Goal: Navigation & Orientation: Understand site structure

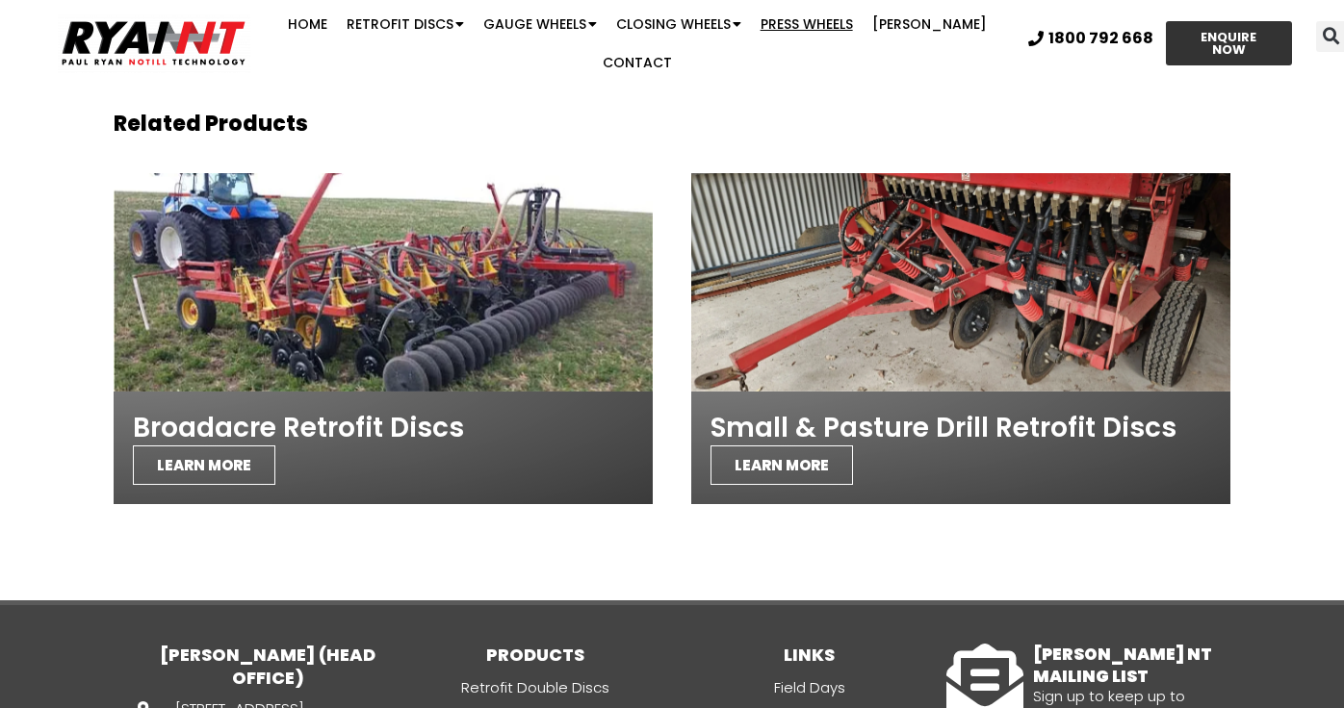
scroll to position [5815, 0]
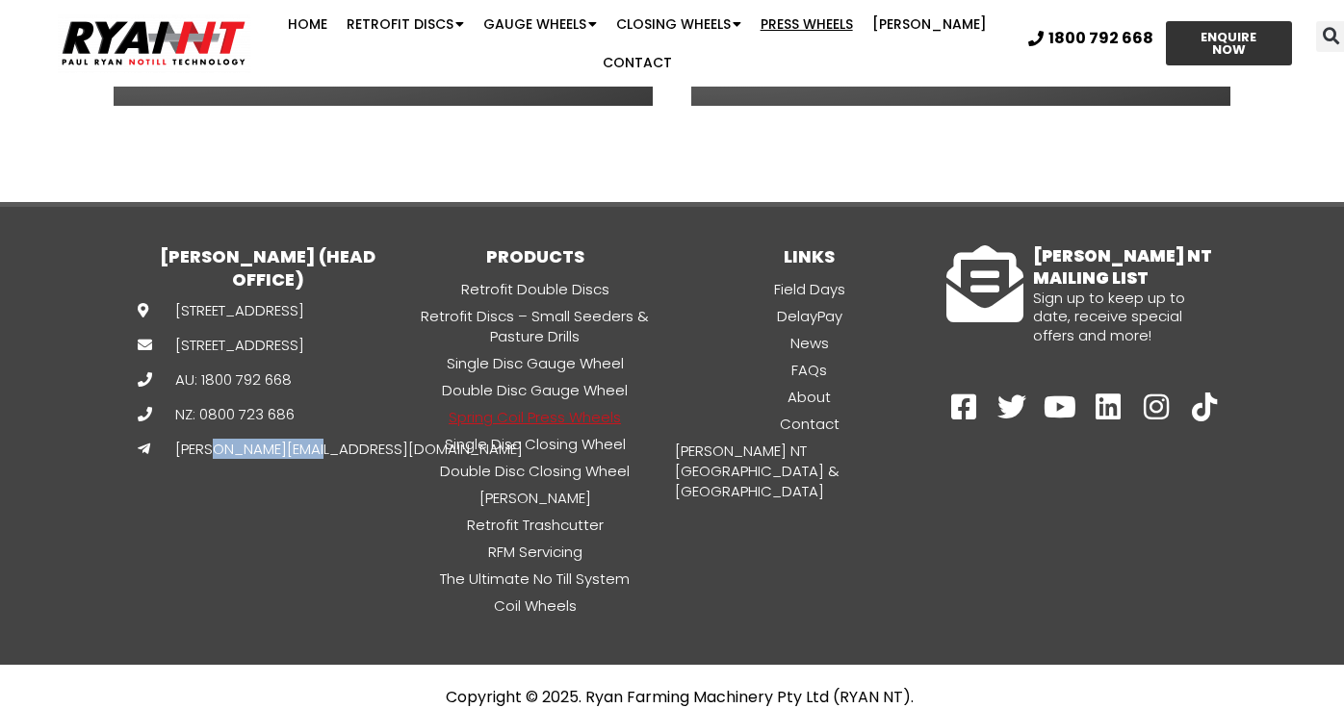
drag, startPoint x: 332, startPoint y: 480, endPoint x: 223, endPoint y: 483, distance: 108.8
click at [223, 459] on div "134 Golf Course Rd, Horsham VIC 3400 PO Box 505, Horsham VIC 3400 AU: 1800 792 …" at bounding box center [268, 379] width 260 height 159
drag, startPoint x: 223, startPoint y: 483, endPoint x: 253, endPoint y: 483, distance: 29.8
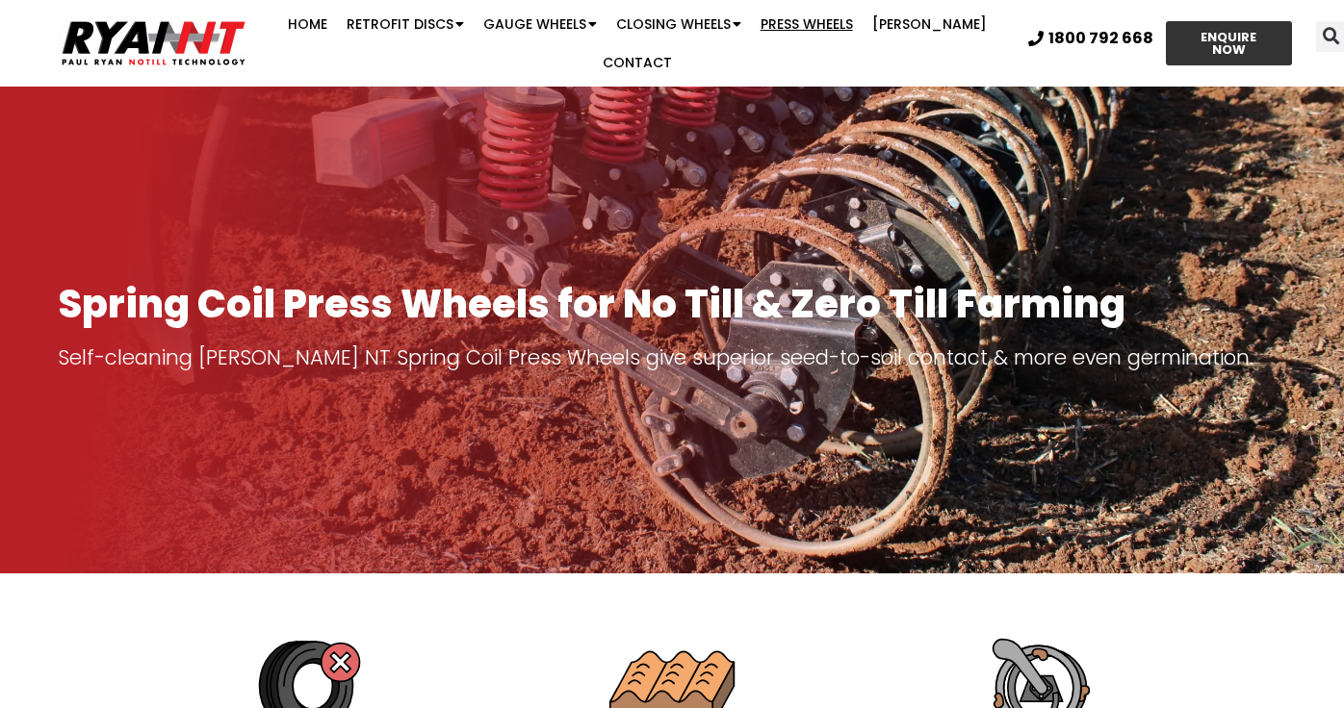
scroll to position [0, 0]
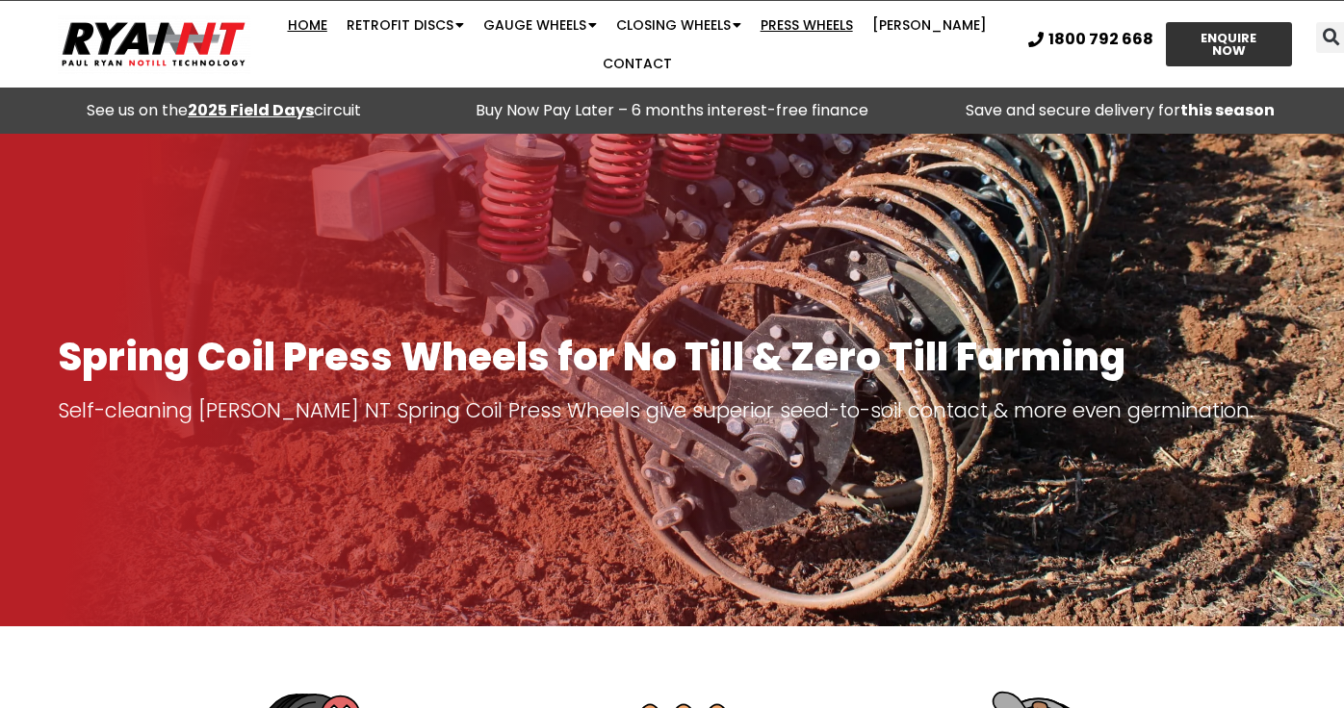
click at [325, 26] on link "Home" at bounding box center [307, 25] width 59 height 38
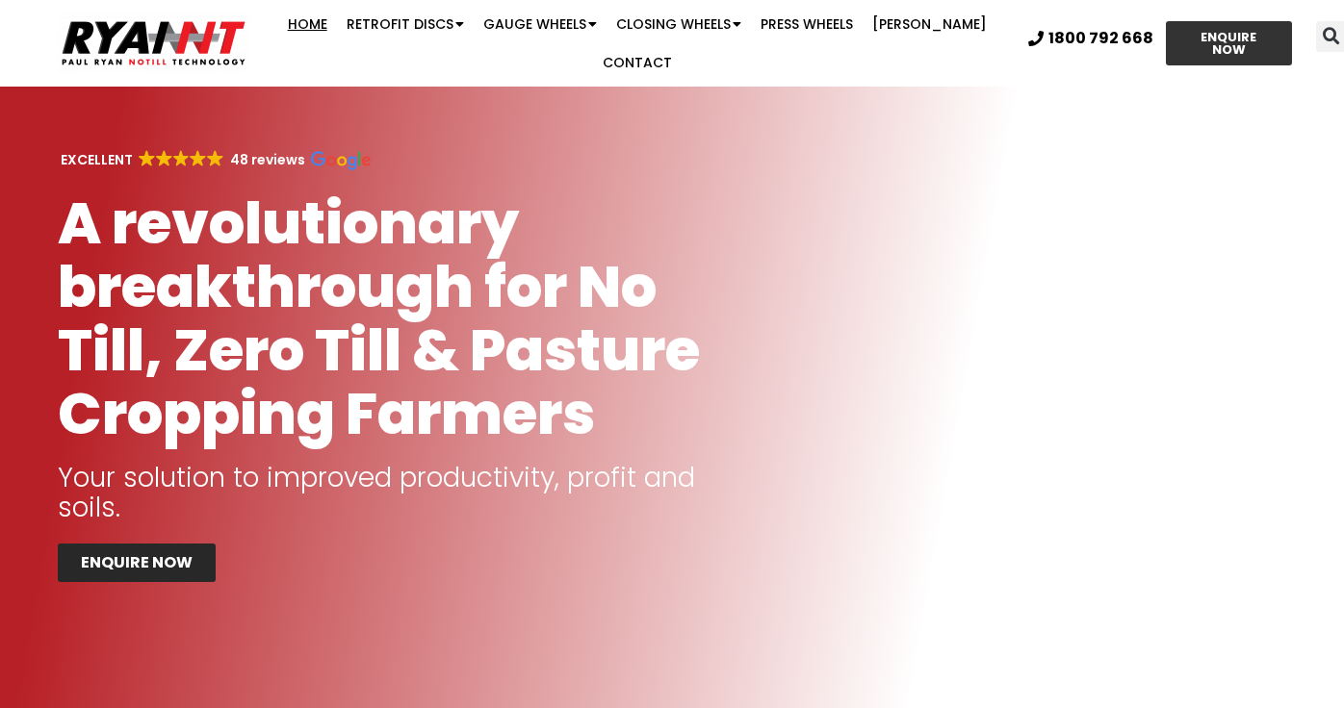
scroll to position [481, 0]
